Goal: Task Accomplishment & Management: Manage account settings

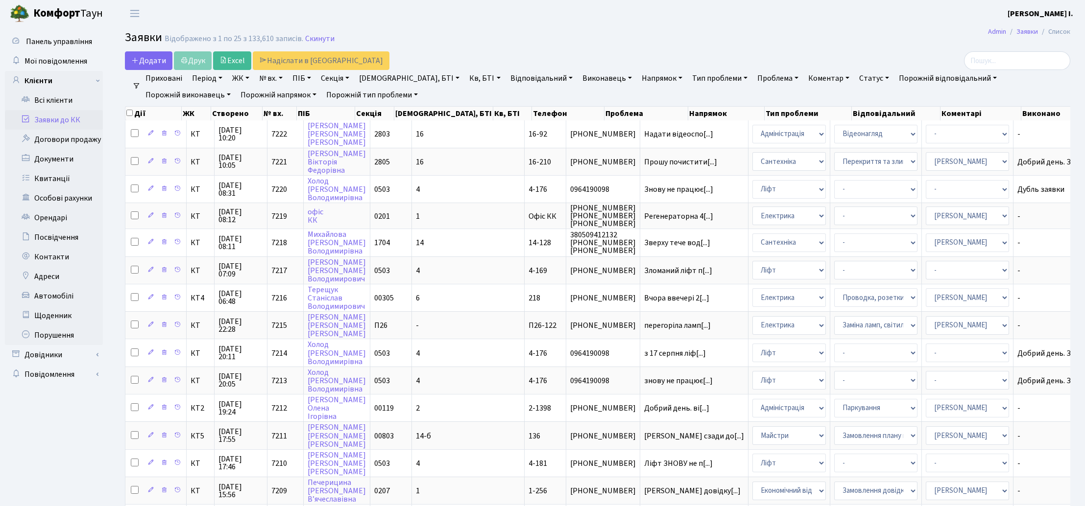
select select "25"
click at [69, 97] on link "Всі клієнти" at bounding box center [54, 101] width 98 height 20
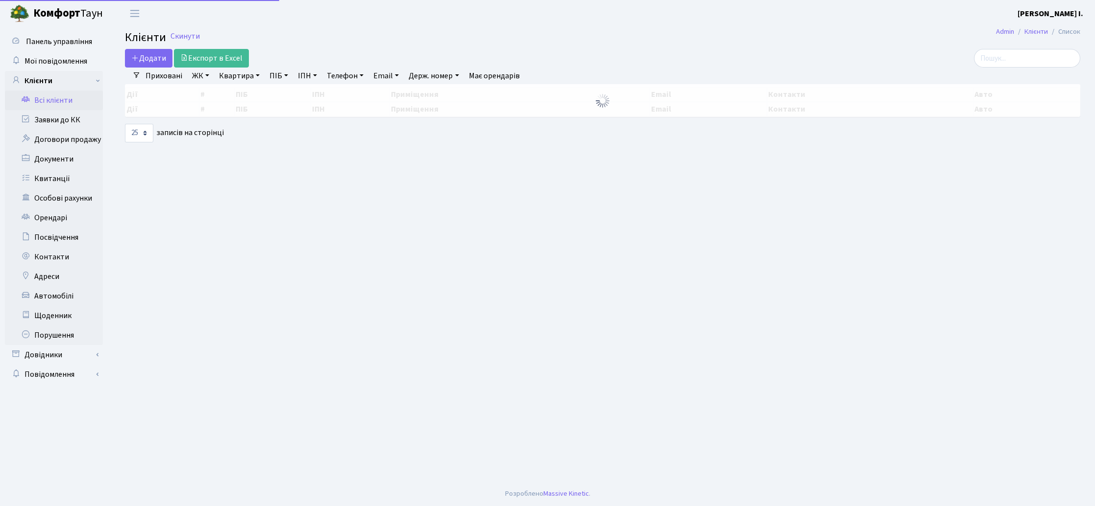
select select "25"
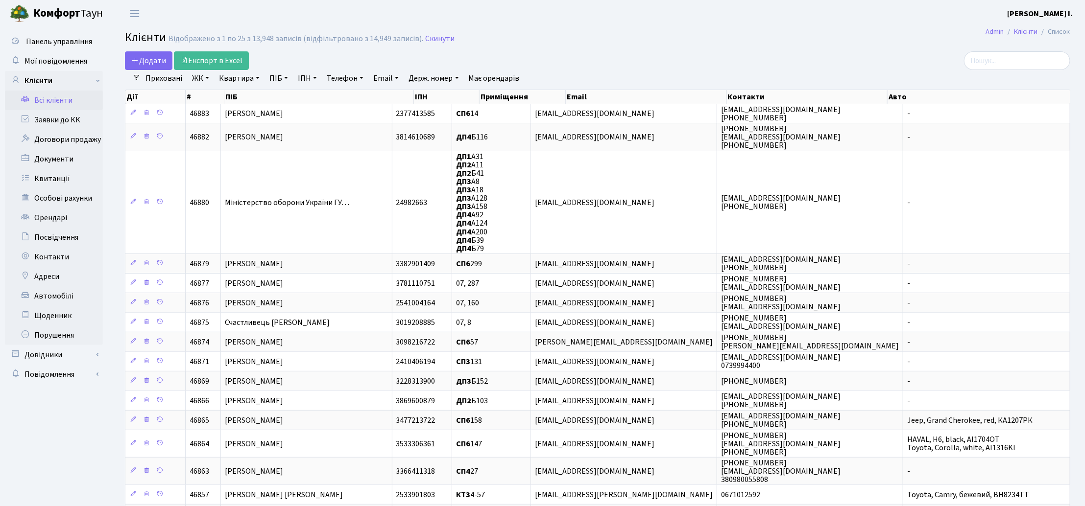
click at [257, 76] on link "Квартира" at bounding box center [239, 78] width 48 height 17
type input "16-210"
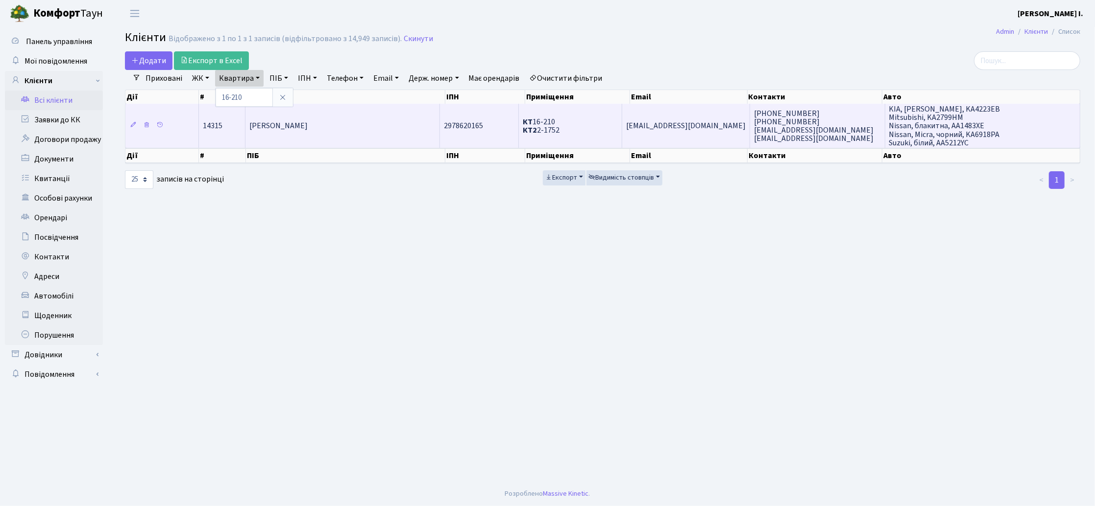
click at [384, 121] on td "[PERSON_NAME]" at bounding box center [342, 126] width 194 height 44
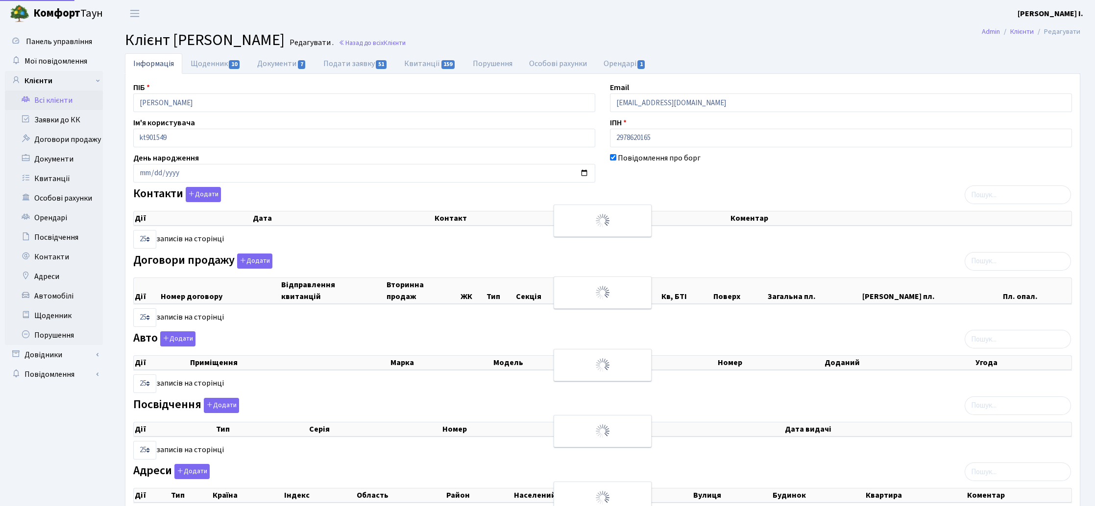
select select "25"
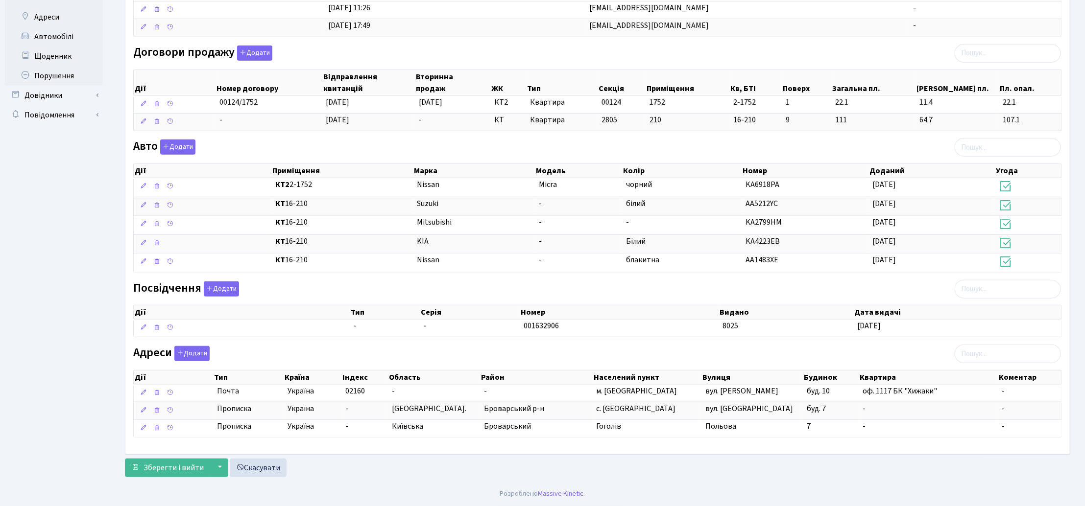
scroll to position [199, 0]
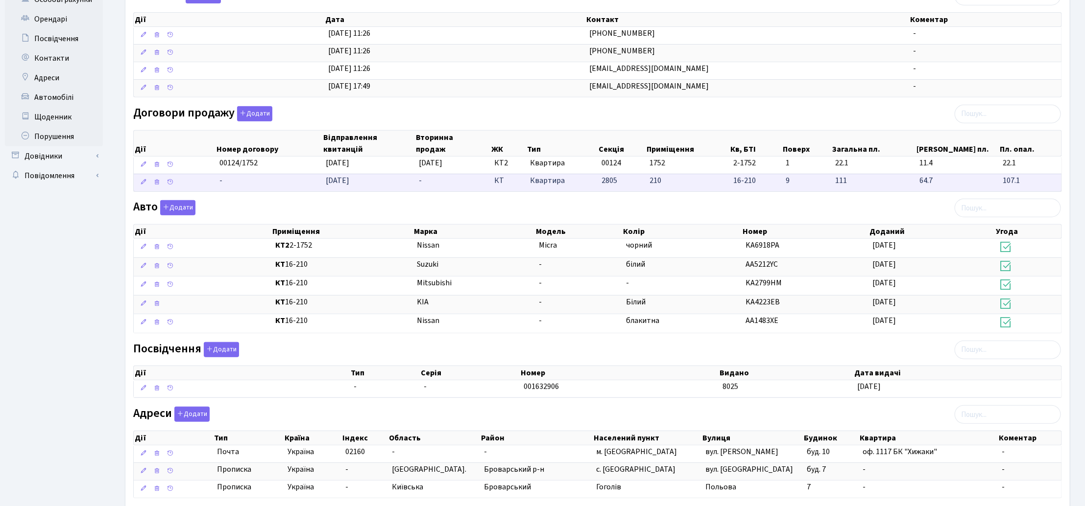
click at [448, 189] on td "-" at bounding box center [452, 183] width 75 height 18
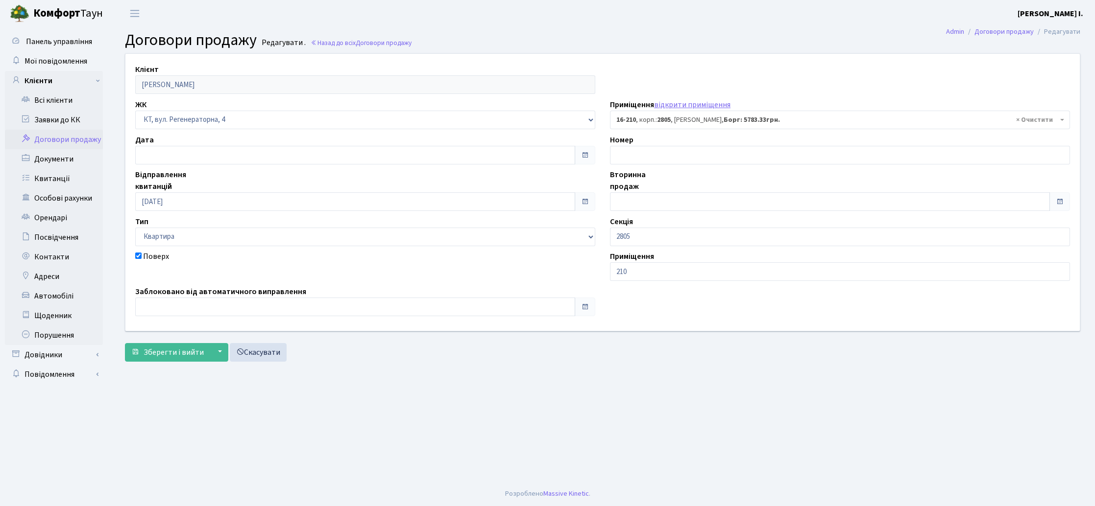
select select "8771"
click at [60, 118] on link "Заявки до КК" at bounding box center [54, 120] width 98 height 20
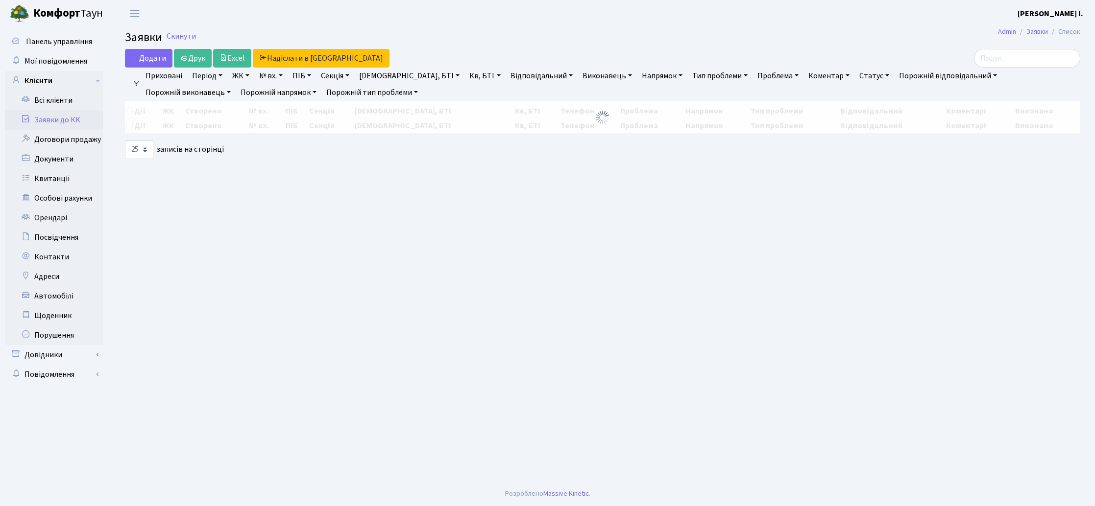
select select "25"
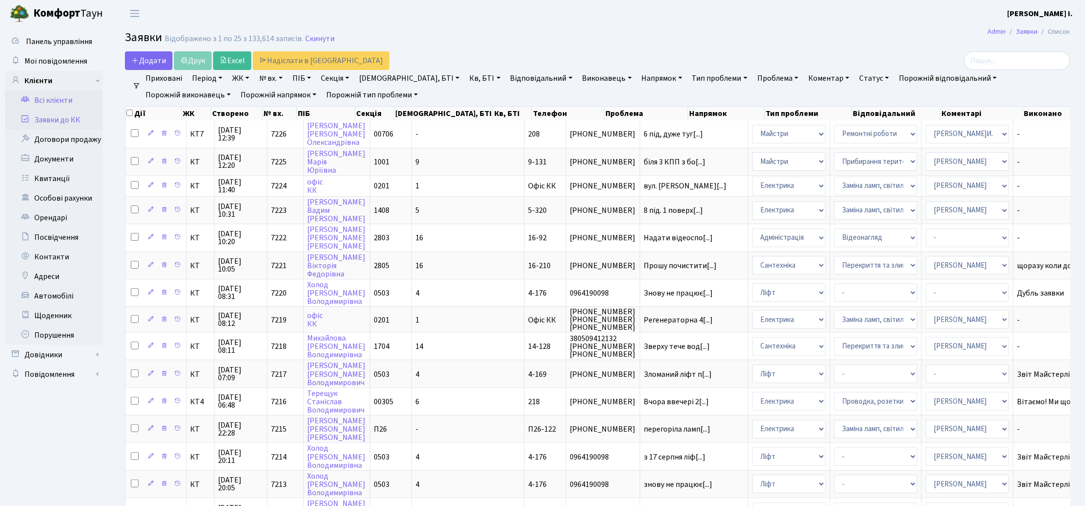
click at [65, 95] on link "Всі клієнти" at bounding box center [54, 101] width 98 height 20
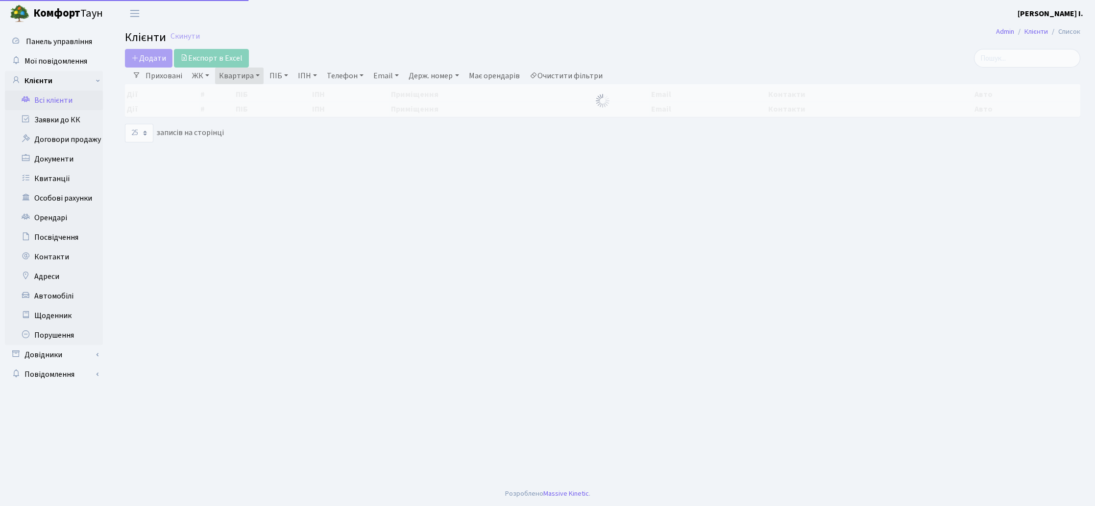
select select "25"
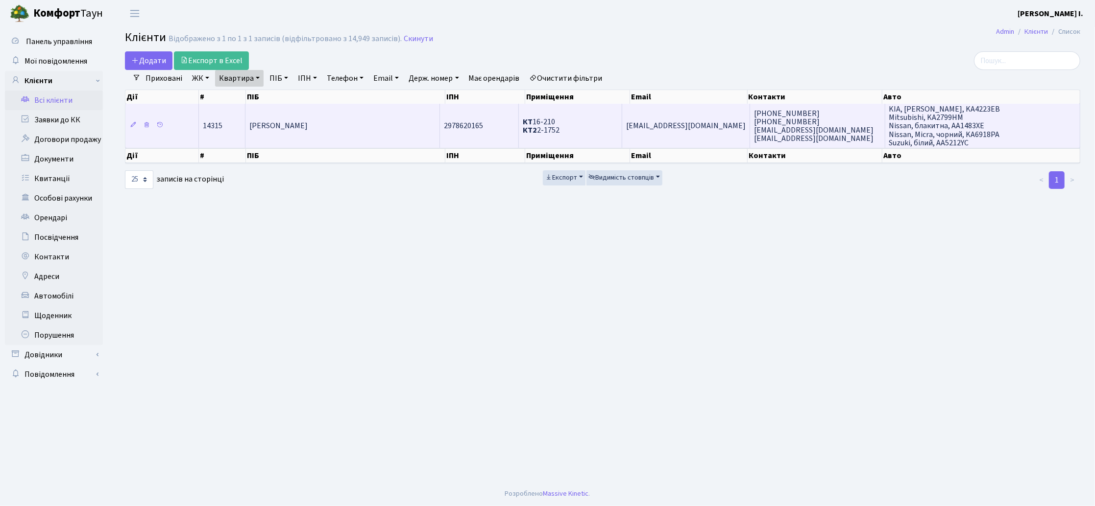
click at [557, 136] on td "КТ 16-210 КТ2 2-1752" at bounding box center [570, 126] width 103 height 44
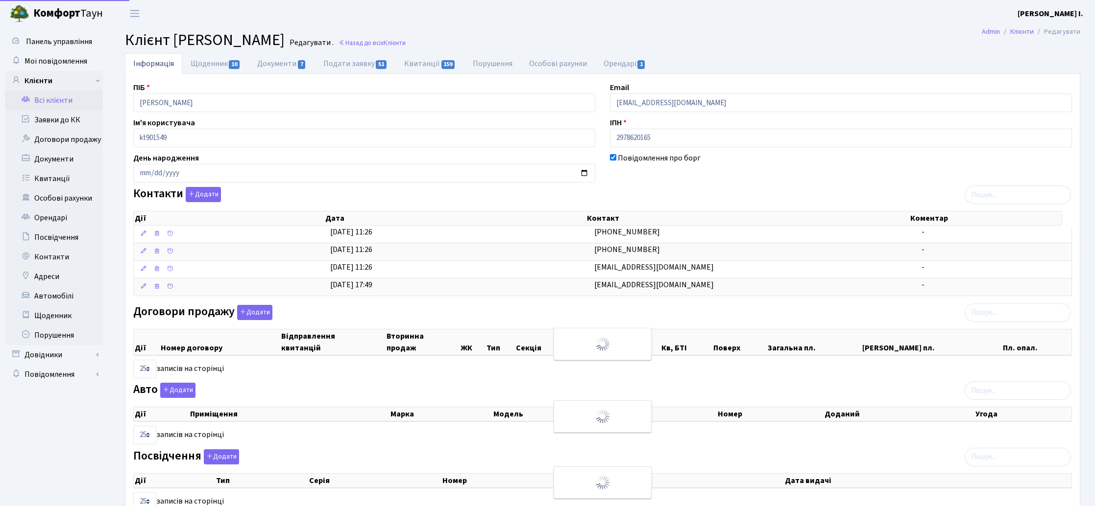
select select "25"
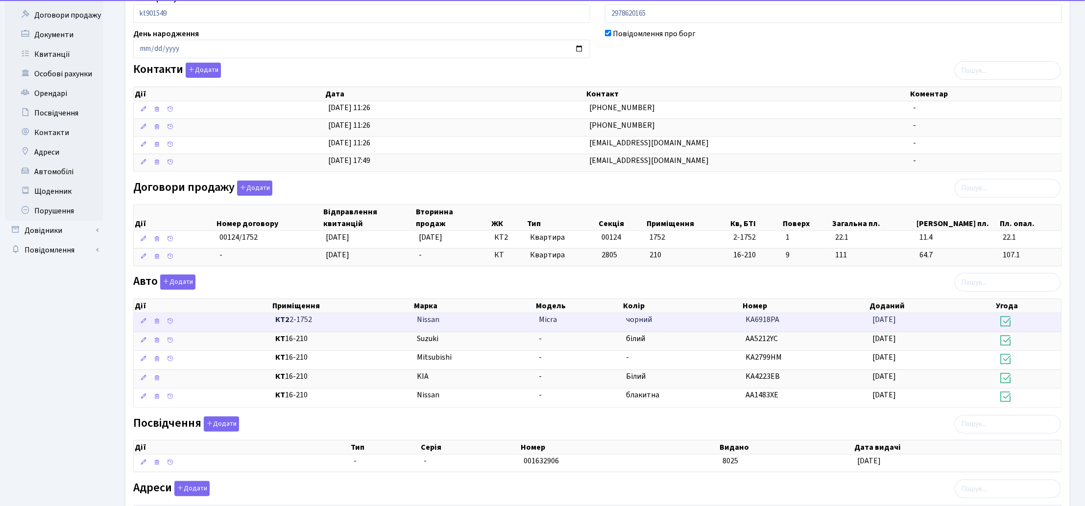
scroll to position [130, 0]
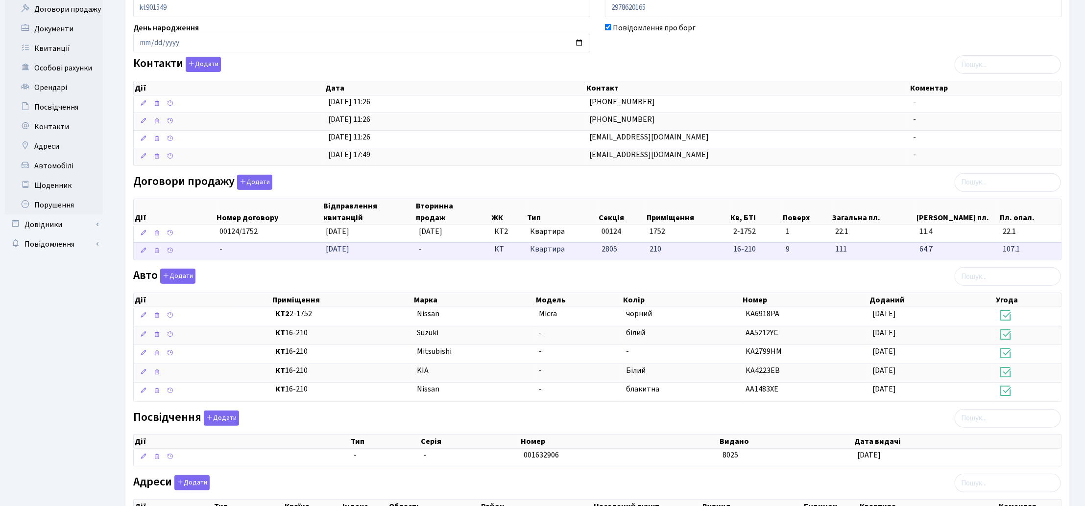
click at [617, 258] on td "2805" at bounding box center [622, 251] width 48 height 18
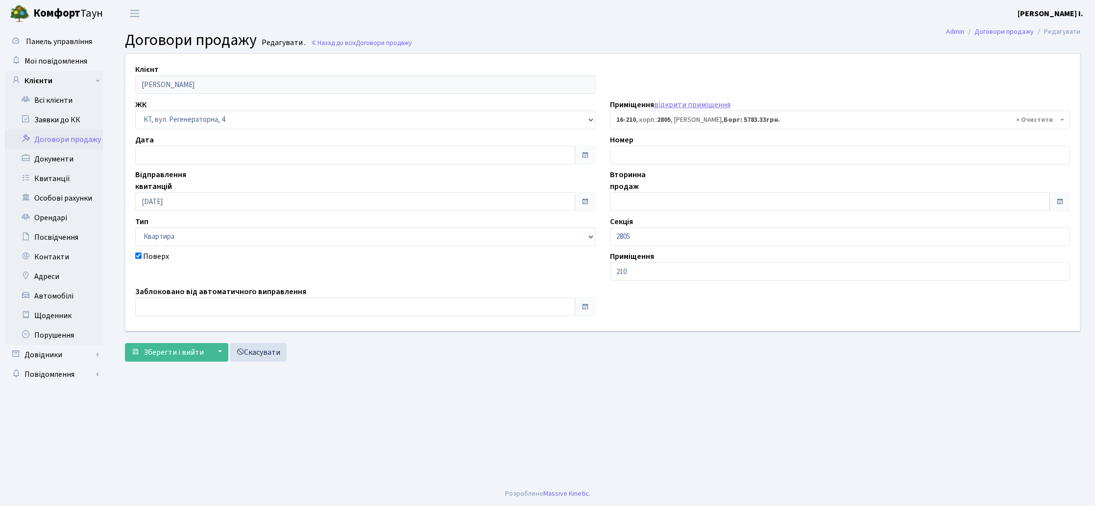
select select "8771"
click at [64, 119] on link "Заявки до КК" at bounding box center [54, 120] width 98 height 20
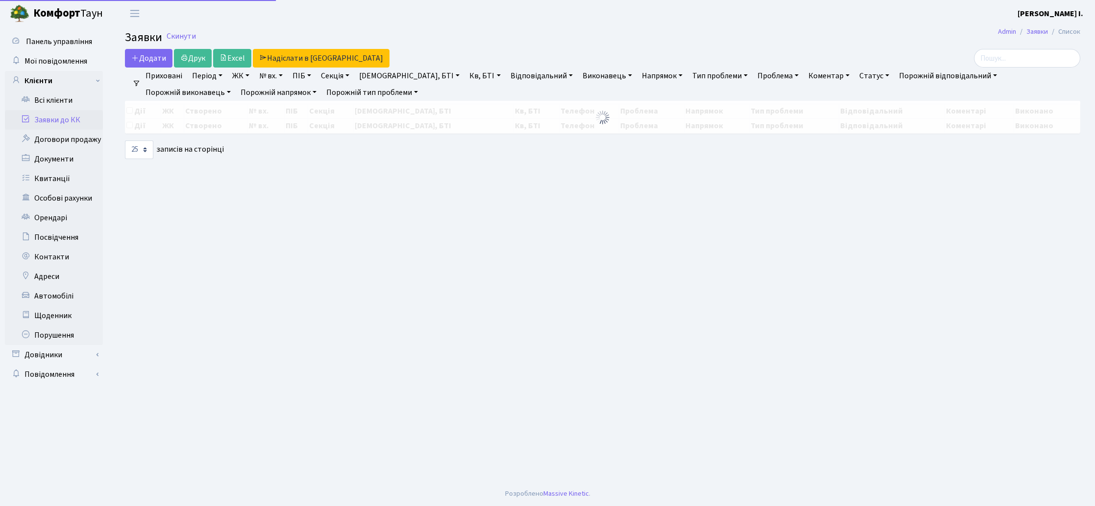
select select "25"
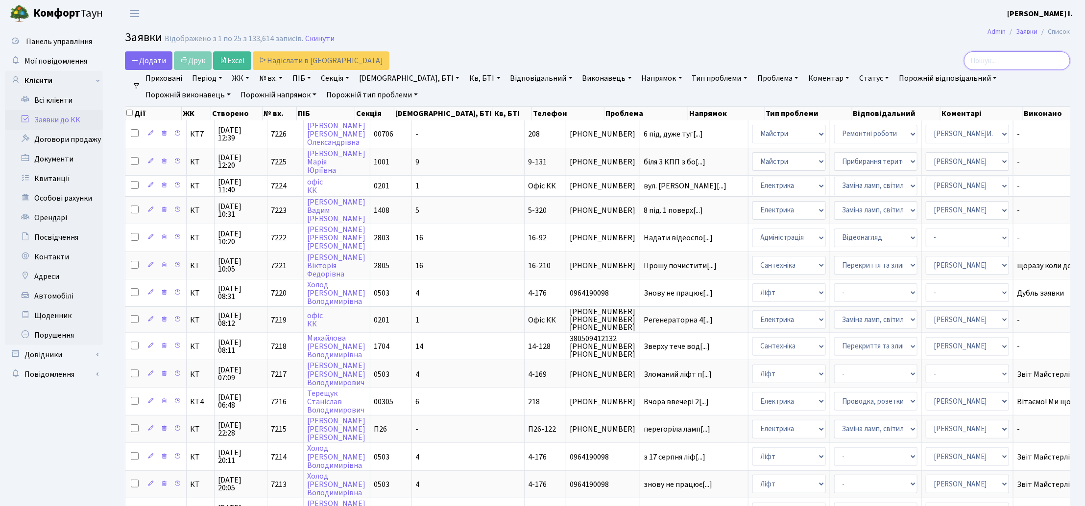
click at [1024, 62] on input "search" at bounding box center [1017, 60] width 106 height 19
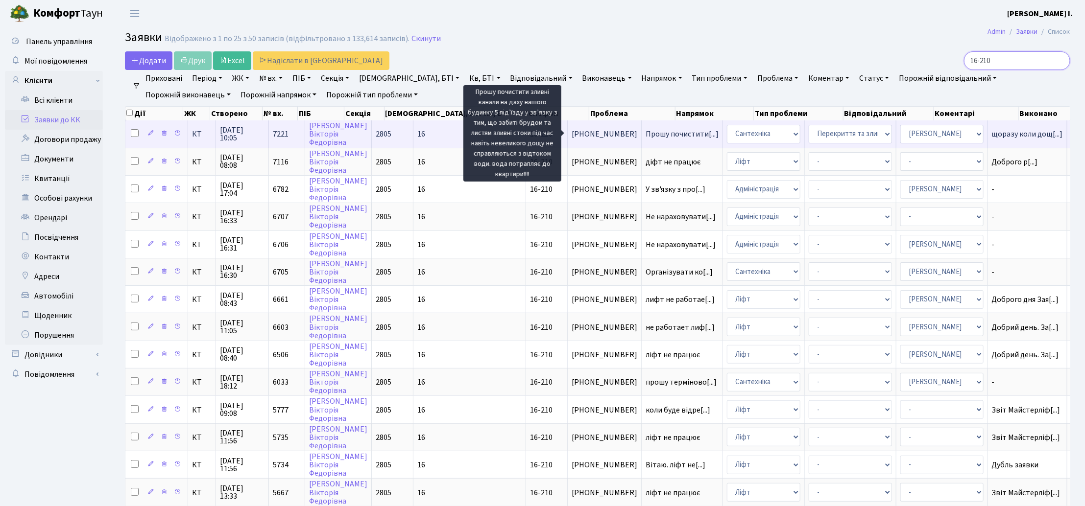
type input "16-210"
click at [646, 137] on span "Прошу почистити[...]" at bounding box center [682, 134] width 73 height 11
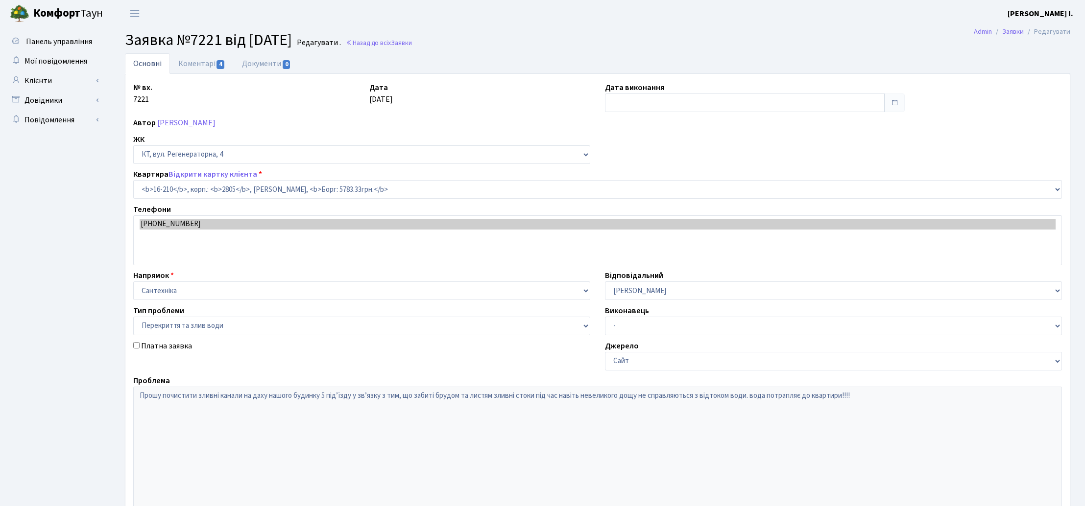
select select "8771"
select select "32"
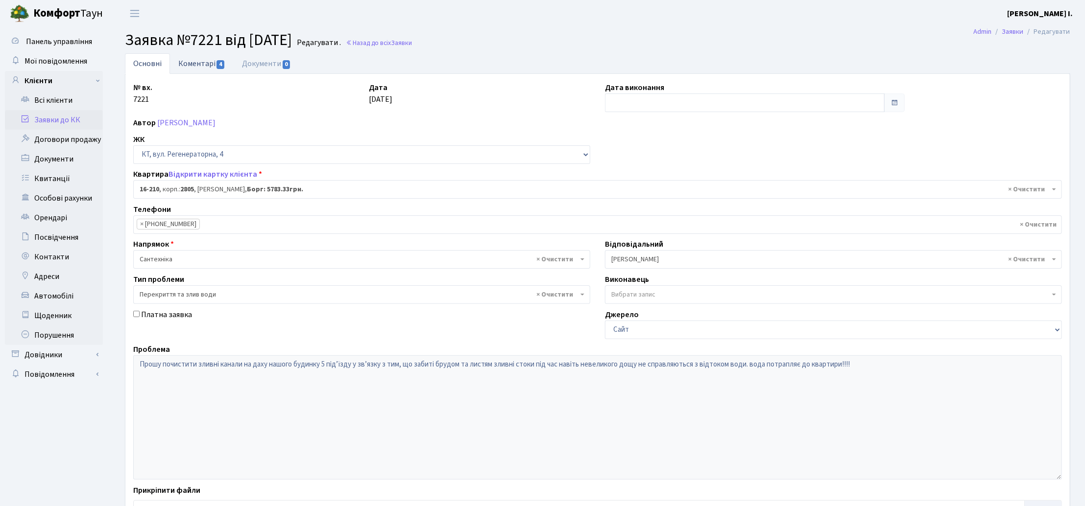
click at [205, 64] on link "Коментарі 4" at bounding box center [202, 63] width 64 height 20
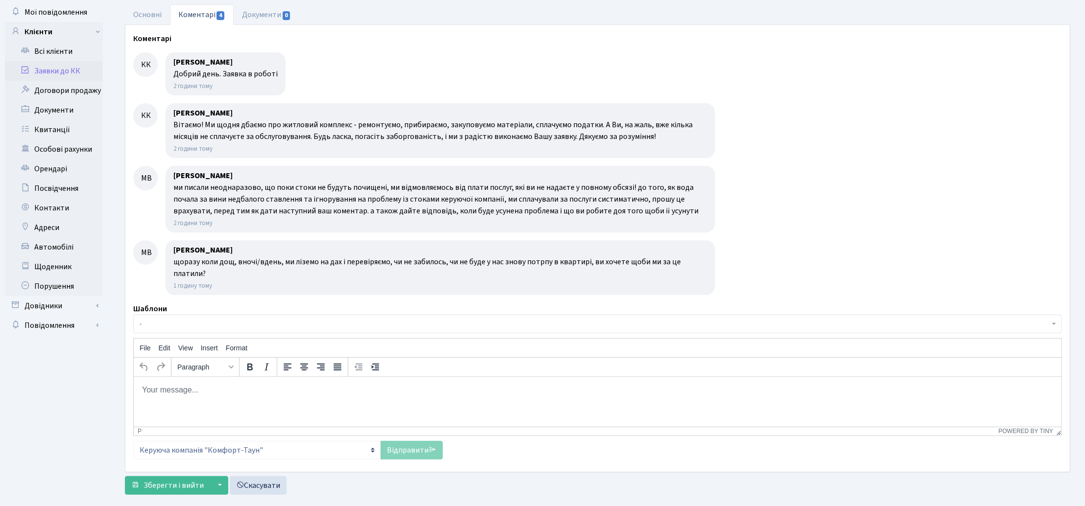
scroll to position [56, 0]
